Goal: Task Accomplishment & Management: Manage account settings

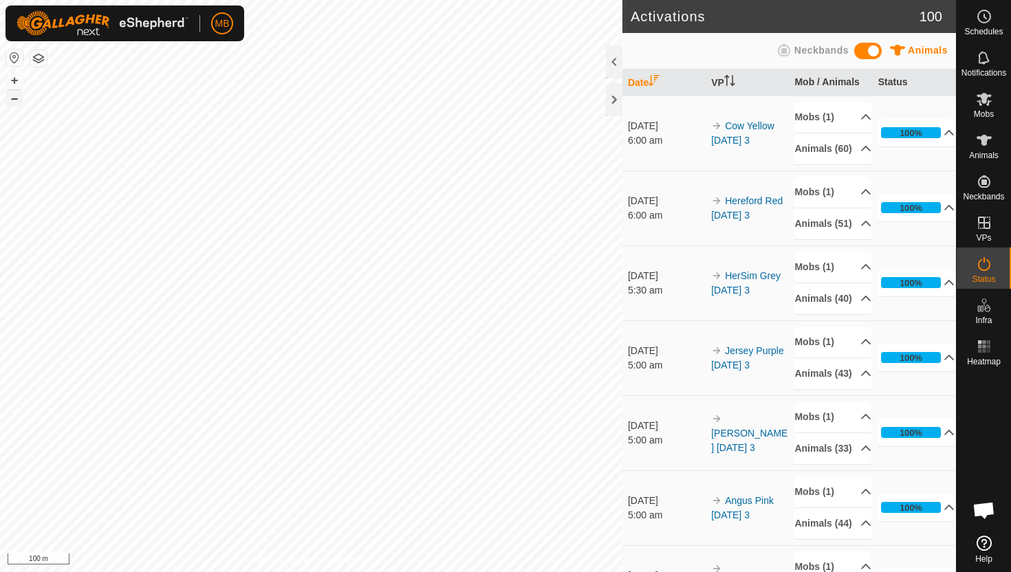
click at [19, 98] on button "–" at bounding box center [14, 98] width 17 height 17
click at [986, 100] on icon at bounding box center [984, 99] width 17 height 17
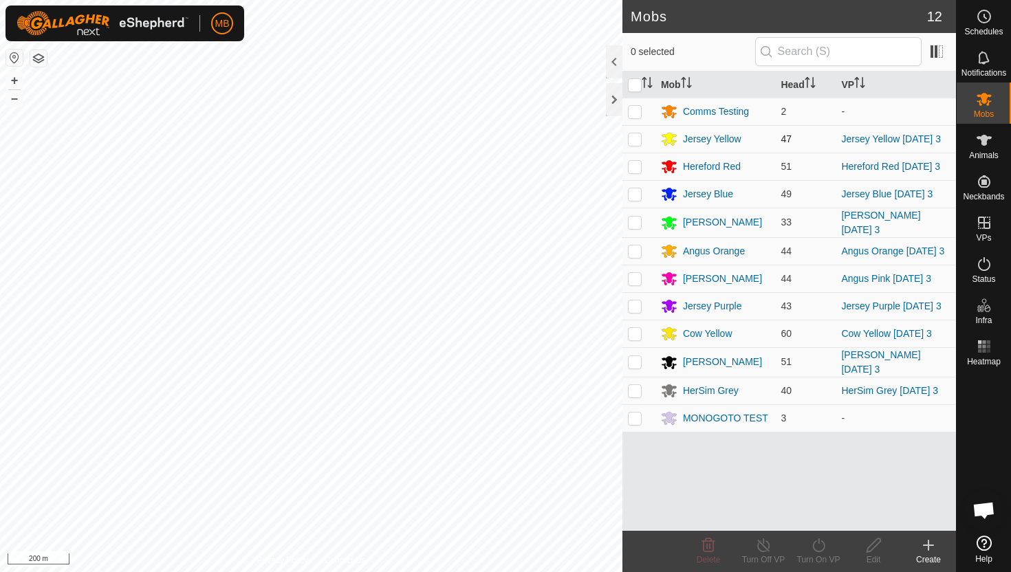
click at [635, 143] on p-checkbox at bounding box center [635, 138] width 14 height 11
checkbox input "true"
click at [819, 547] on icon at bounding box center [818, 545] width 17 height 17
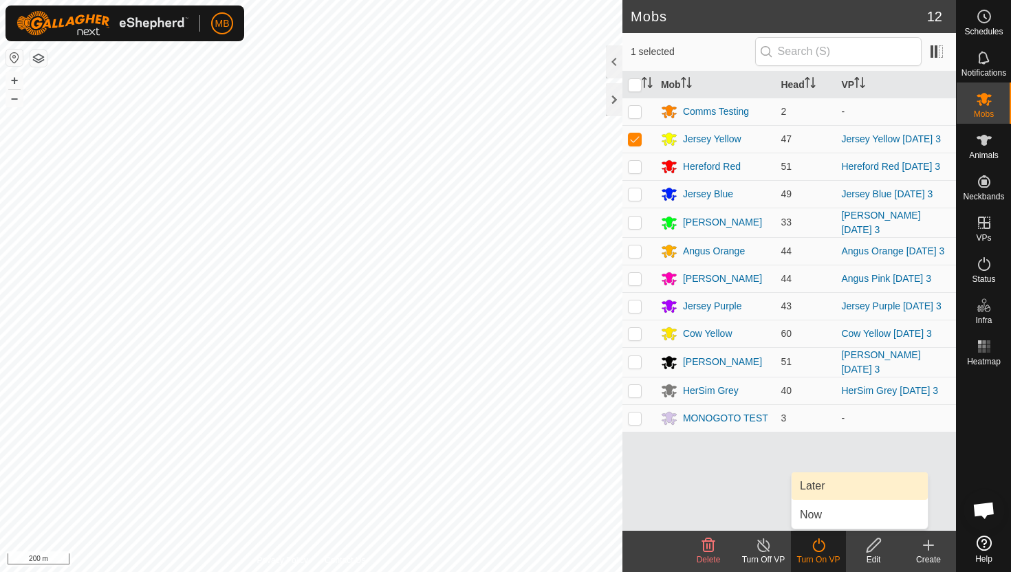
click at [820, 484] on link "Later" at bounding box center [860, 487] width 136 height 28
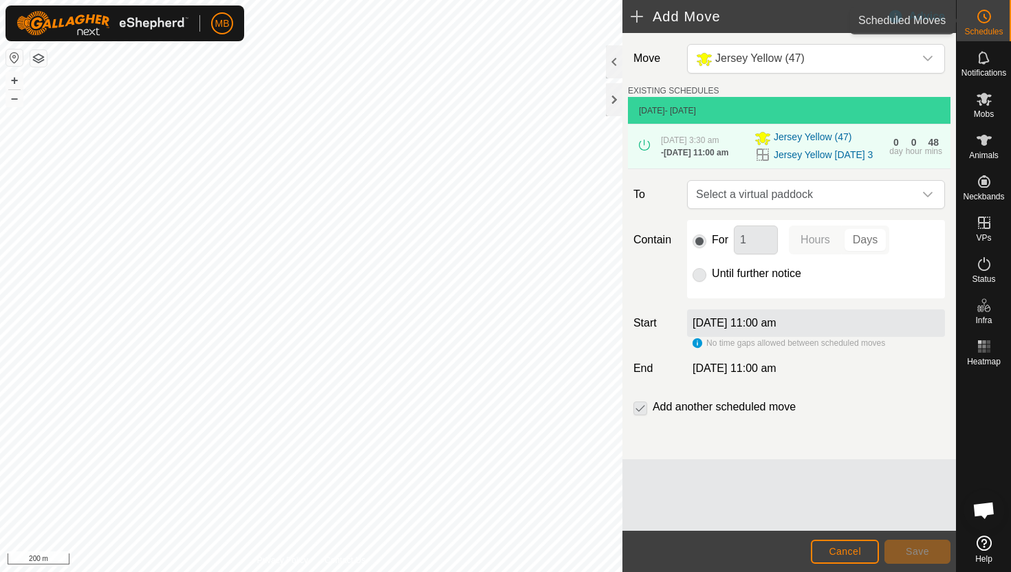
click at [993, 24] on es-schedule-vp-svg-icon at bounding box center [984, 17] width 25 height 22
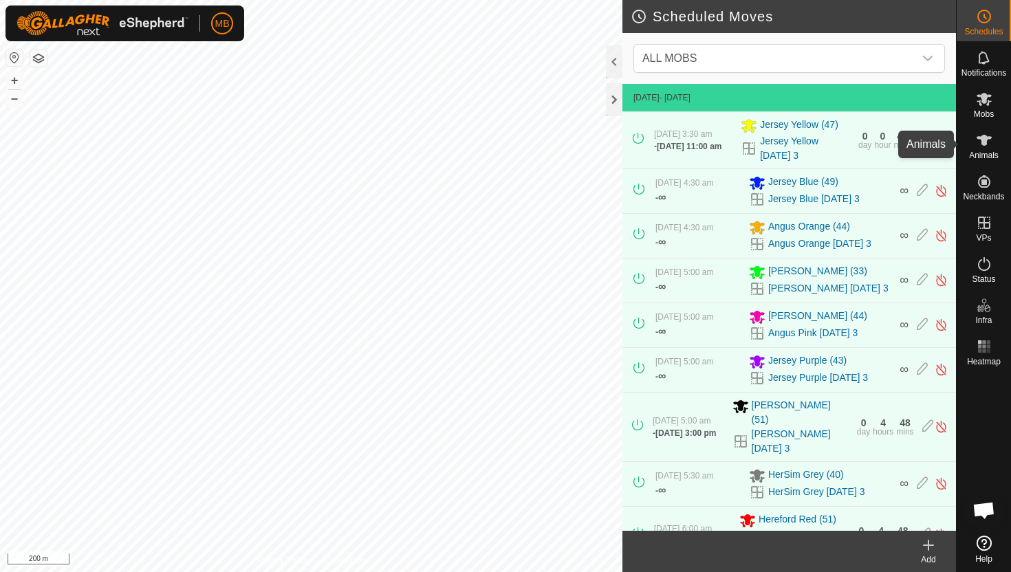
click at [985, 142] on icon at bounding box center [984, 140] width 15 height 11
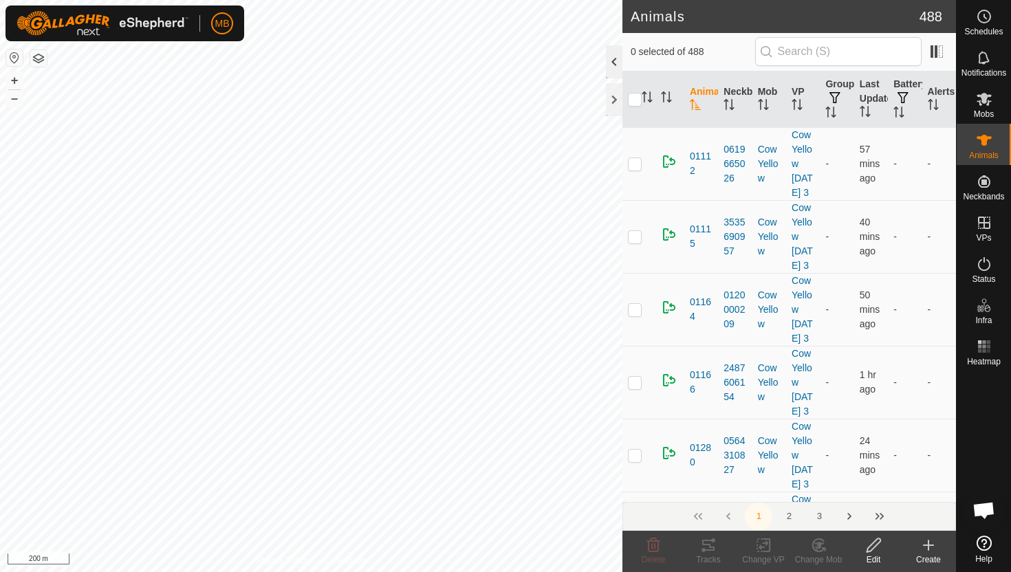
click at [614, 63] on div at bounding box center [614, 61] width 17 height 33
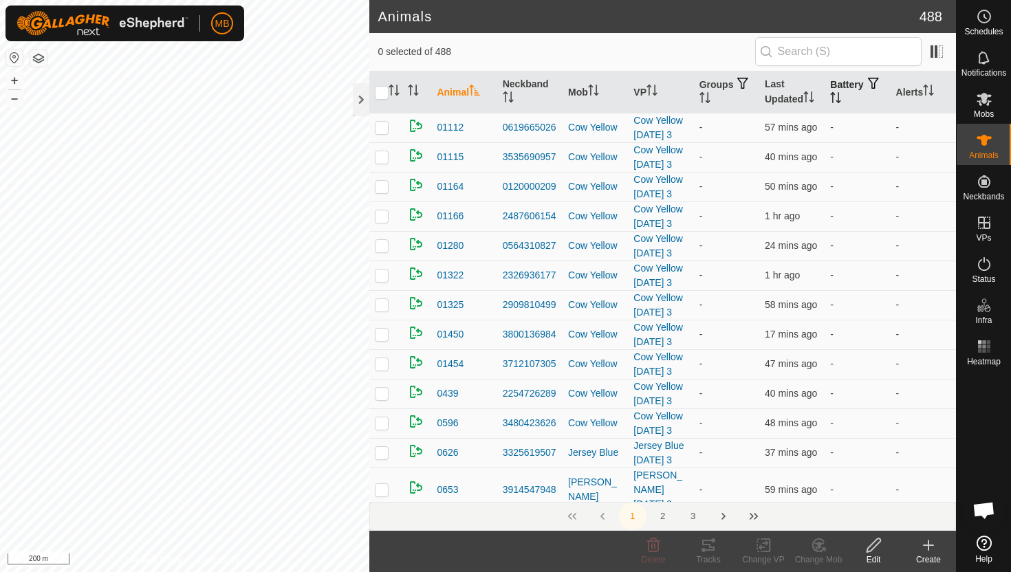
click at [840, 98] on icon "Activate to sort" at bounding box center [838, 97] width 1 height 11
click at [841, 98] on icon "Activate to sort" at bounding box center [835, 97] width 11 height 11
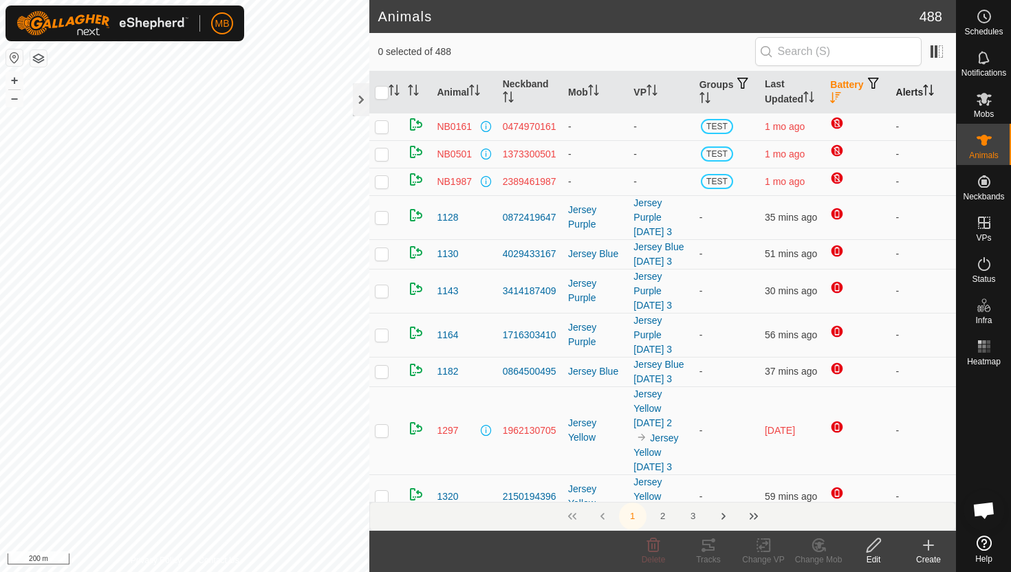
click at [928, 91] on icon "Activate to sort" at bounding box center [928, 90] width 11 height 11
click at [928, 91] on icon "Activate to sort" at bounding box center [929, 90] width 10 height 11
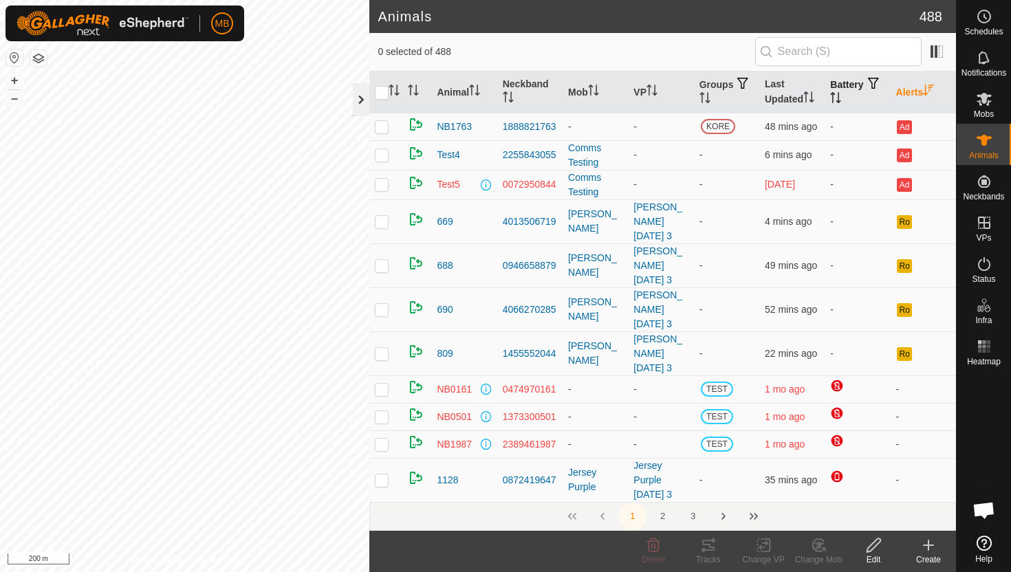
click at [355, 102] on div at bounding box center [361, 99] width 17 height 33
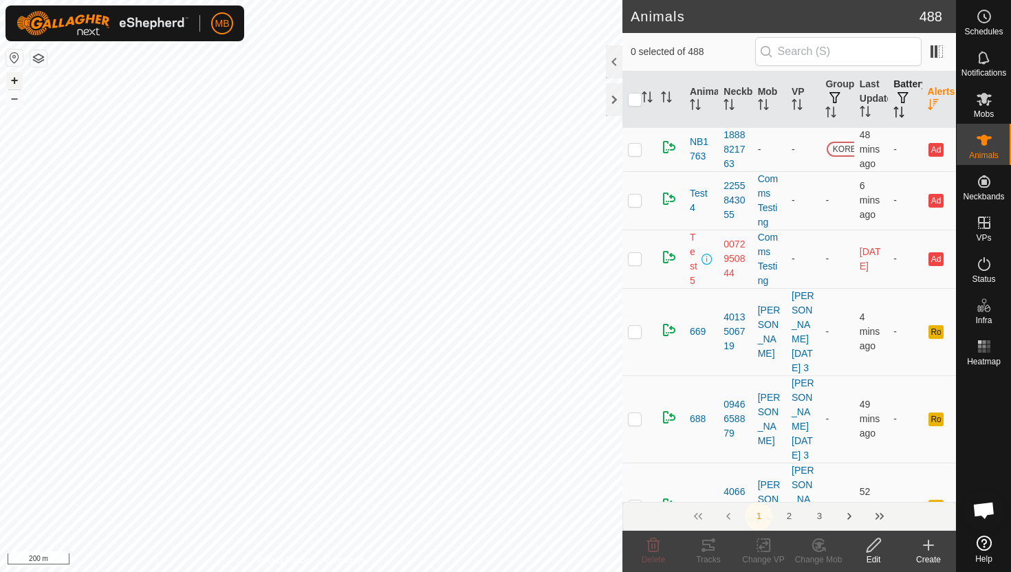
click at [10, 83] on button "+" at bounding box center [14, 80] width 17 height 17
